Goal: Navigation & Orientation: Find specific page/section

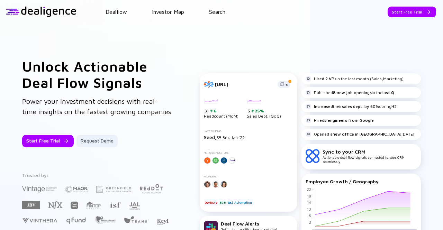
click at [54, 10] on div at bounding box center [41, 12] width 71 height 10
click at [416, 11] on div "Start Free Trial" at bounding box center [411, 12] width 48 height 11
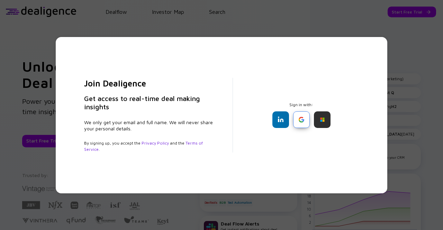
click at [299, 119] on div at bounding box center [301, 119] width 17 height 17
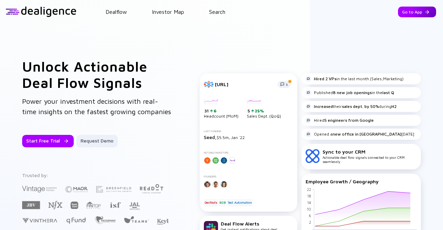
click at [407, 10] on div "Go to App" at bounding box center [417, 12] width 38 height 11
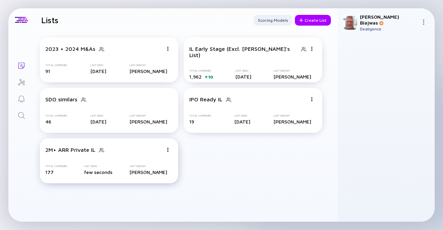
click at [98, 152] on img at bounding box center [101, 150] width 7 height 7
